Goal: Information Seeking & Learning: Check status

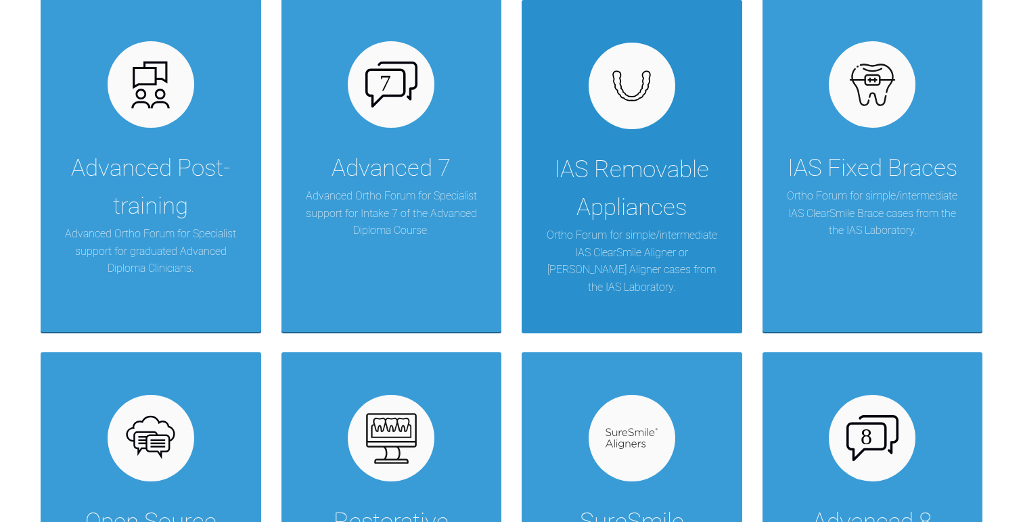
click at [651, 184] on div "IAS Removable Appliances" at bounding box center [632, 189] width 180 height 76
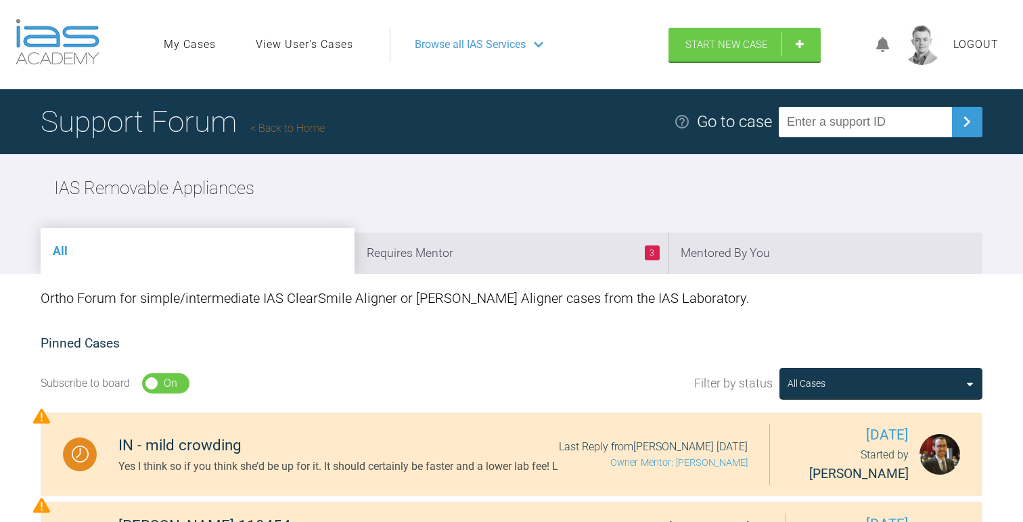
click at [284, 55] on ul "My Cases View User's Cases" at bounding box center [277, 45] width 226 height 34
click at [286, 47] on link "View User's Cases" at bounding box center [304, 45] width 97 height 18
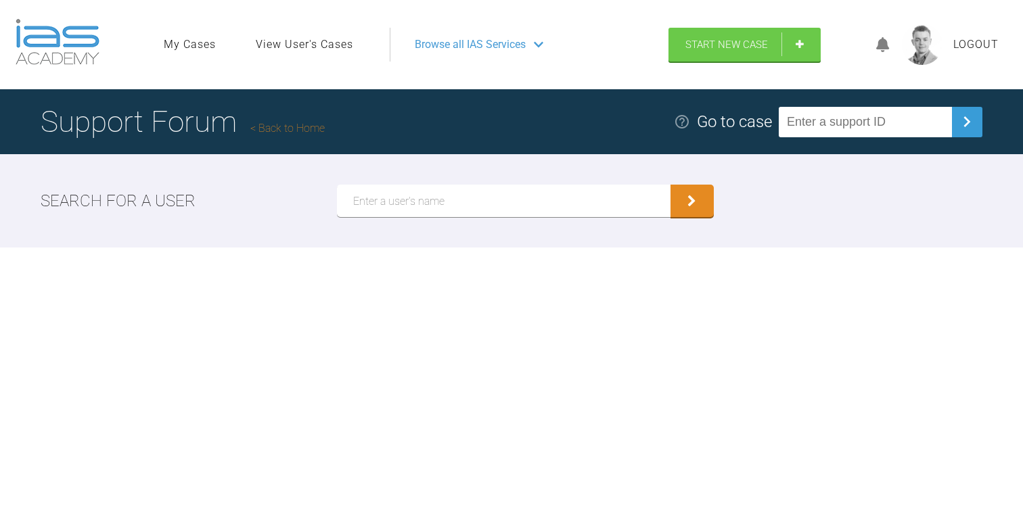
click at [387, 196] on input "text" at bounding box center [504, 201] width 334 height 32
type input "[PERSON_NAME]"
click at [671, 185] on button "submit" at bounding box center [692, 201] width 43 height 32
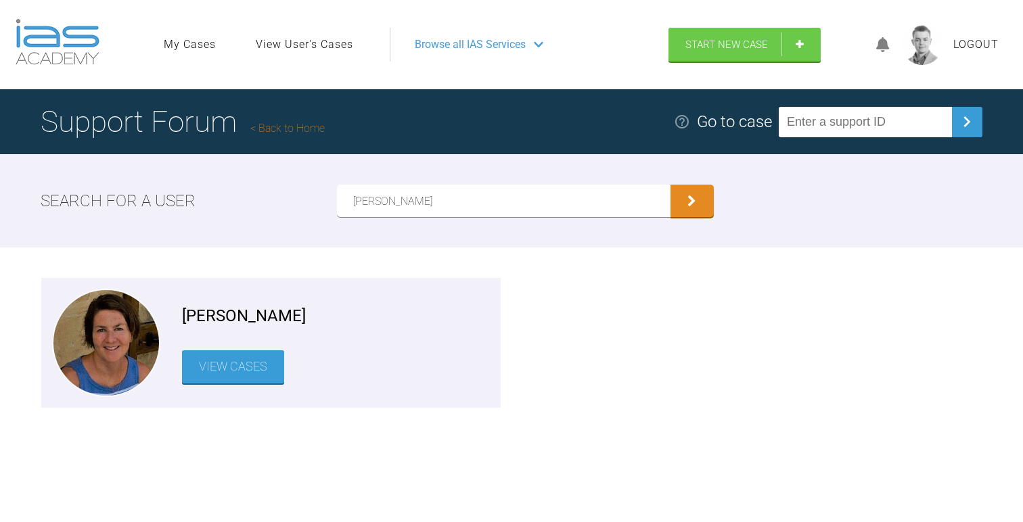
click at [233, 374] on link "View Cases" at bounding box center [233, 367] width 102 height 33
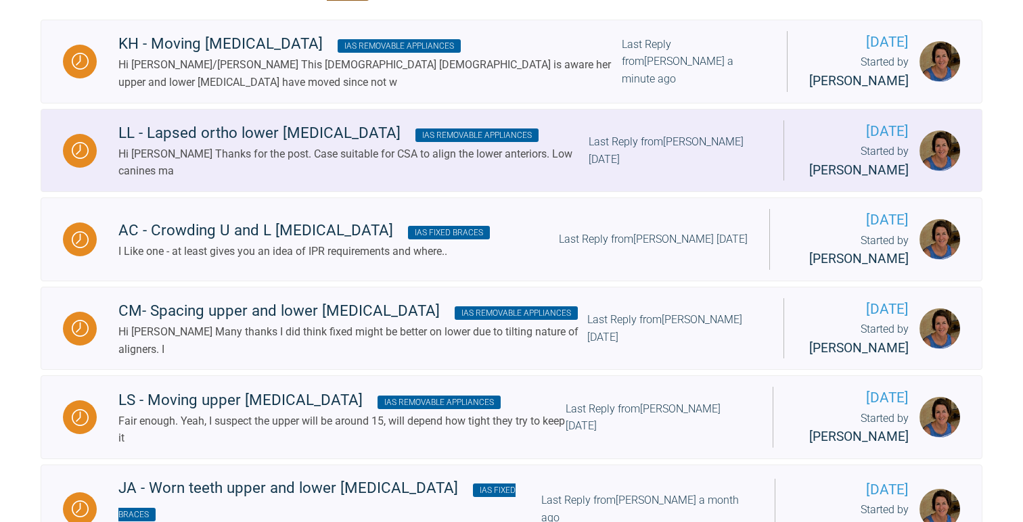
scroll to position [290, 0]
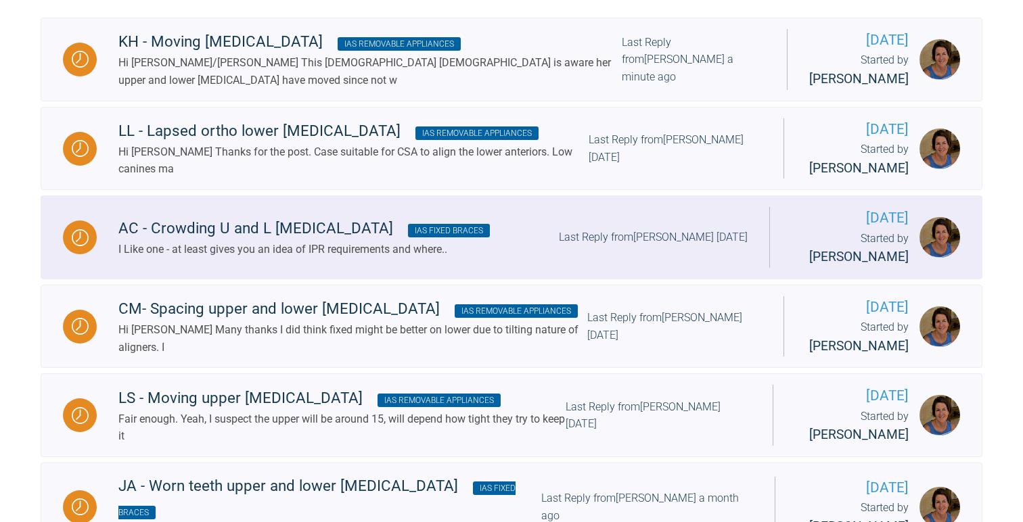
click at [258, 259] on div "I Like one - at least gives you an idea of IPR requirements and where.." at bounding box center [304, 250] width 372 height 18
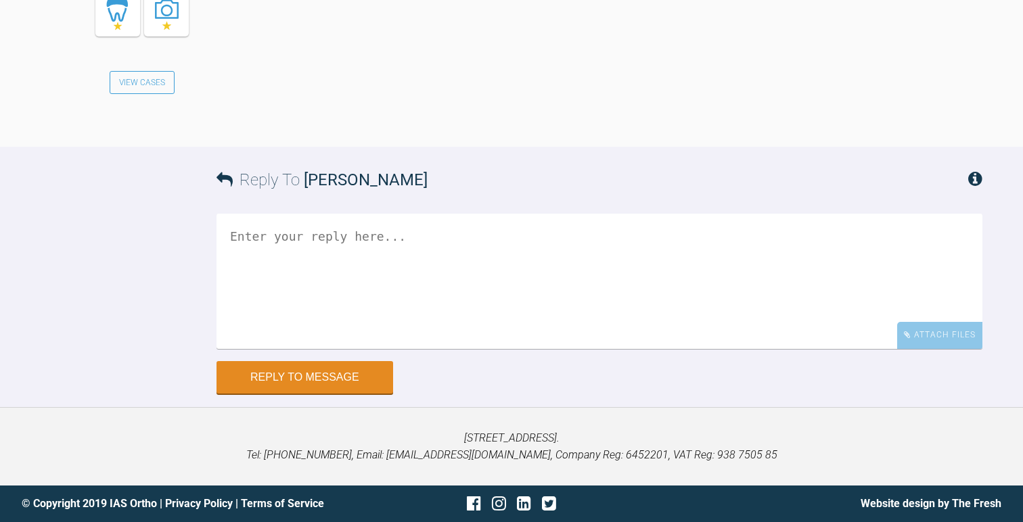
scroll to position [2596, 0]
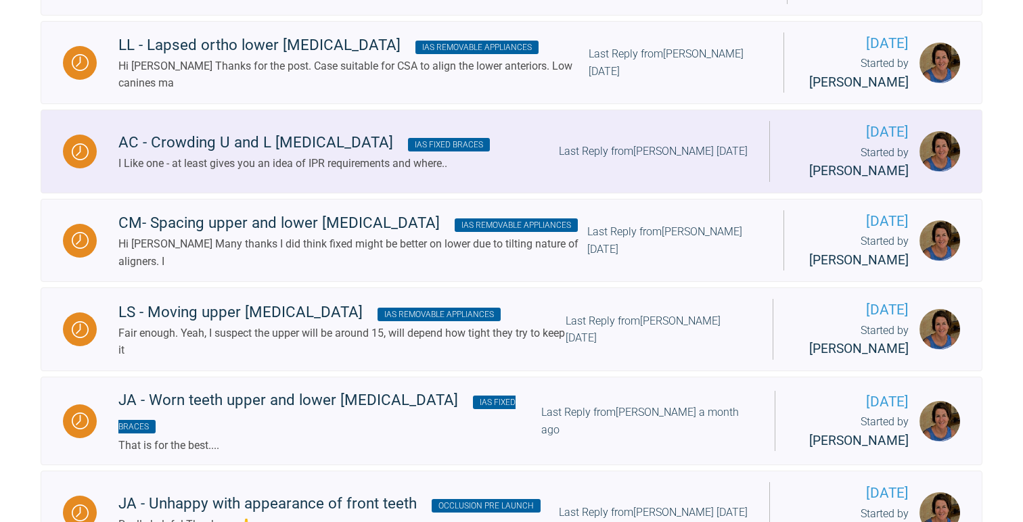
click at [206, 270] on div "Hi [PERSON_NAME] Many thanks I did think fixed might be better on lower due to …" at bounding box center [352, 253] width 469 height 35
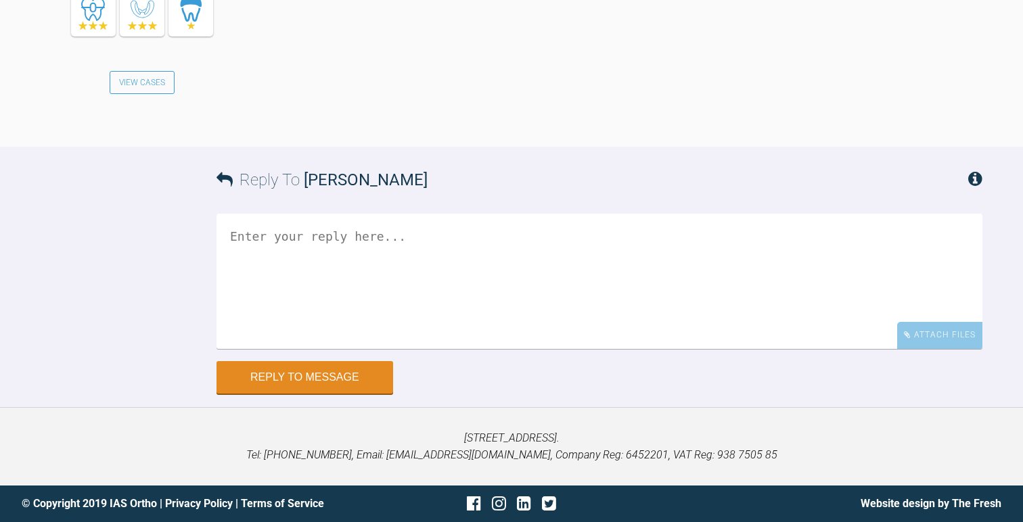
scroll to position [2403, 0]
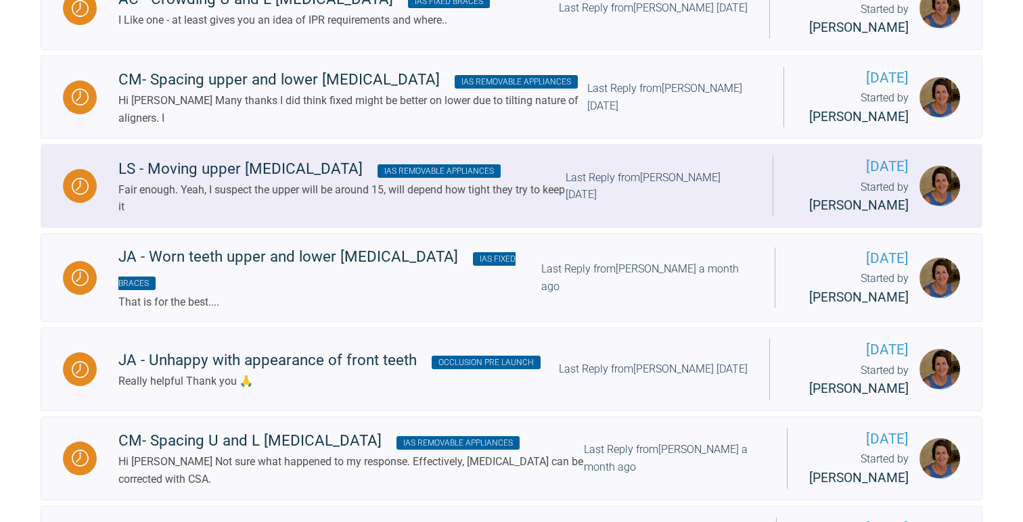
click at [276, 216] on div "Fair enough. Yeah, I suspect the upper will be around 15, will depend how tight…" at bounding box center [341, 198] width 447 height 35
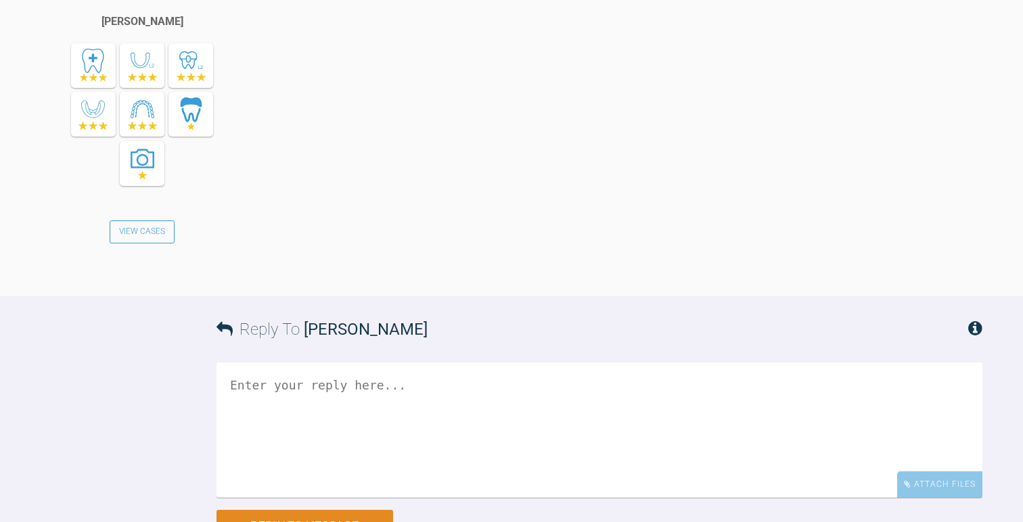
scroll to position [1746, 0]
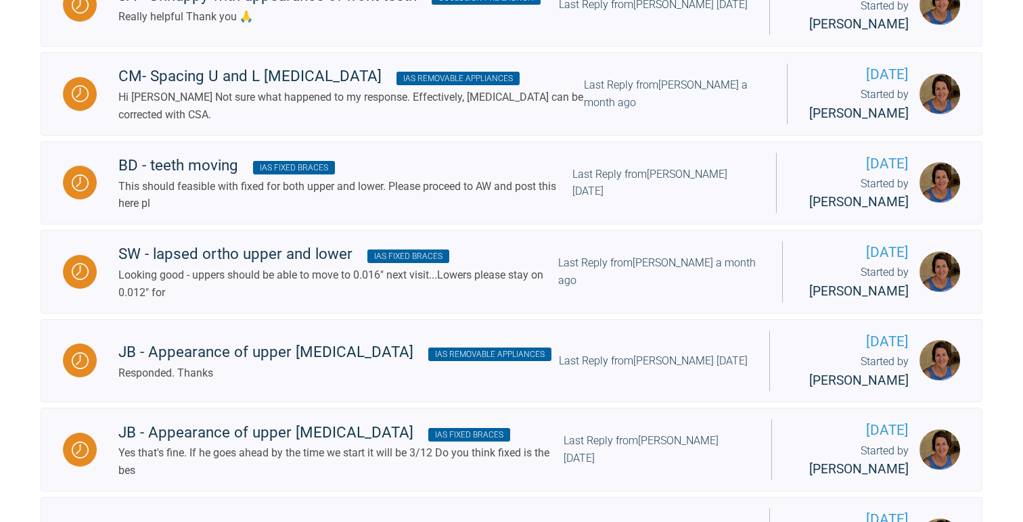
scroll to position [889, 0]
